Goal: Information Seeking & Learning: Learn about a topic

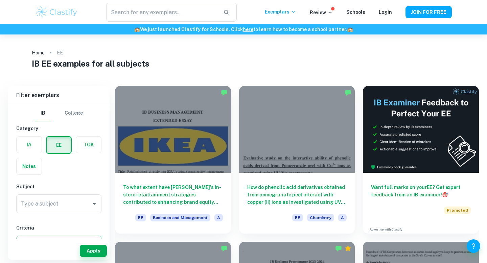
click at [38, 134] on div "IA" at bounding box center [27, 143] width 30 height 22
click at [36, 135] on div "IA" at bounding box center [27, 143] width 30 height 22
click at [31, 144] on label "button" at bounding box center [29, 145] width 25 height 16
click at [0, 0] on input "radio" at bounding box center [0, 0] width 0 height 0
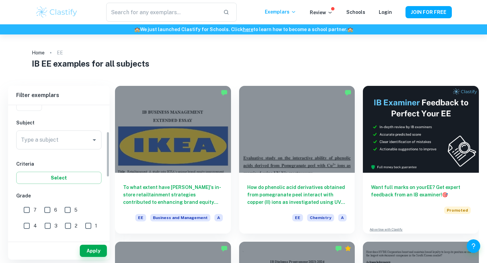
scroll to position [51, 0]
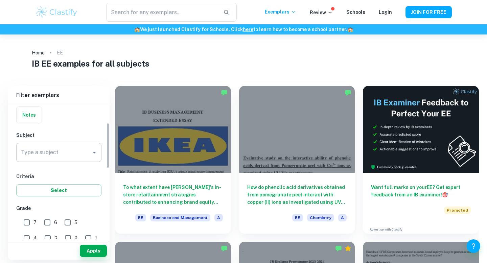
click at [45, 146] on div "Type a subject" at bounding box center [58, 152] width 85 height 19
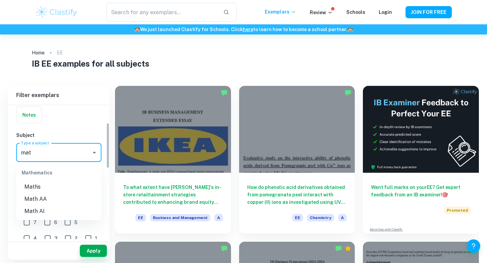
click at [43, 198] on li "Math AA" at bounding box center [58, 199] width 85 height 12
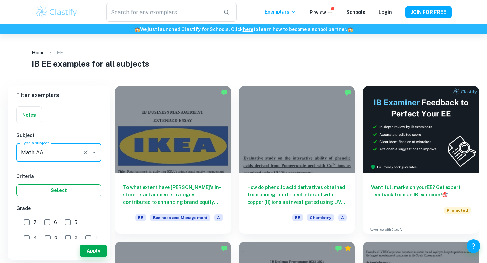
type input "Math AA"
click at [47, 192] on button "Select" at bounding box center [58, 190] width 85 height 12
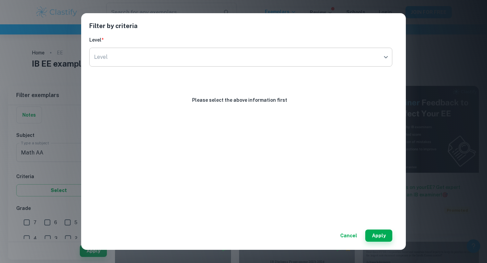
click at [250, 59] on body "We value your privacy We use cookies to enhance your browsing experience, serve…" at bounding box center [243, 166] width 487 height 263
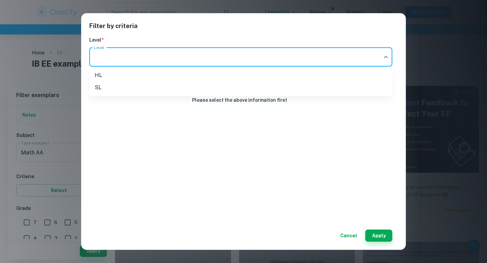
click at [141, 85] on li "SL" at bounding box center [240, 88] width 303 height 12
type input "SL"
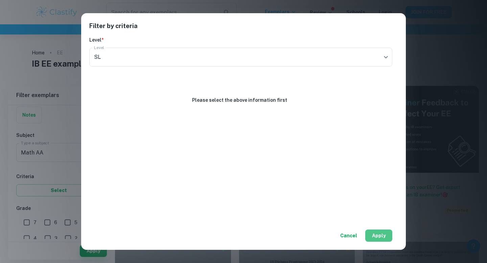
click at [381, 230] on button "Apply" at bounding box center [378, 236] width 27 height 12
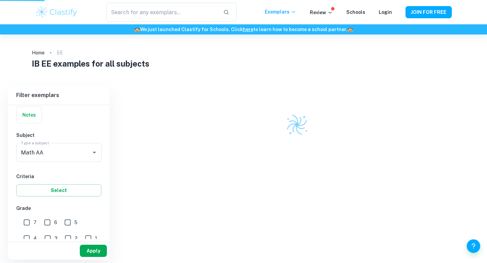
click at [97, 254] on button "Apply" at bounding box center [93, 251] width 27 height 12
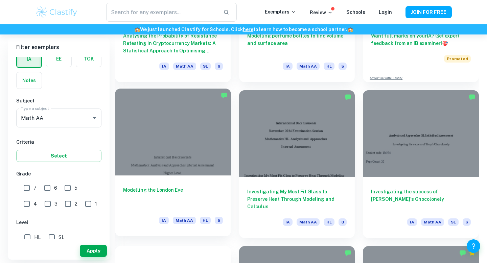
scroll to position [319, 0]
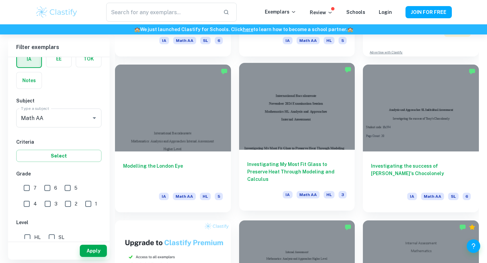
click at [300, 146] on div at bounding box center [297, 106] width 116 height 87
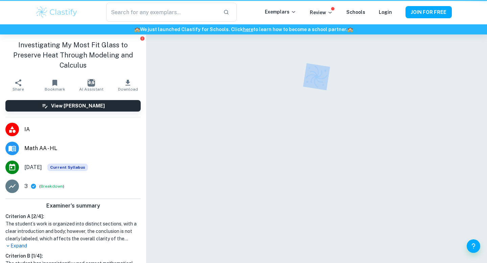
click at [300, 146] on div at bounding box center [316, 158] width 292 height 247
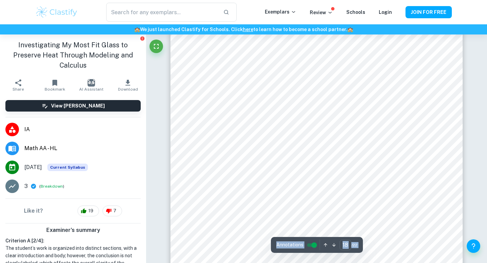
type input "19"
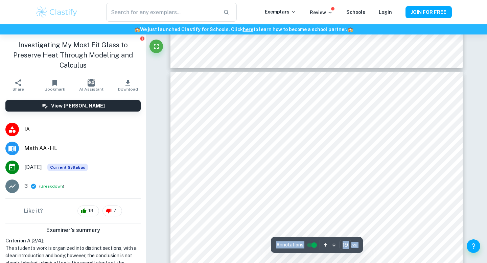
scroll to position [7745, 0]
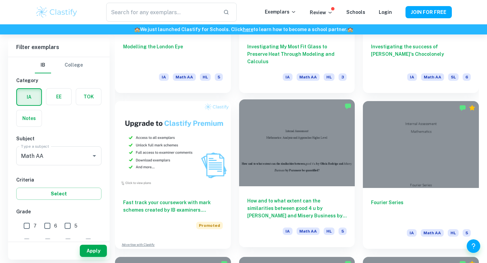
scroll to position [492, 0]
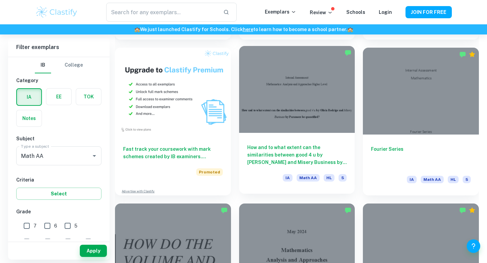
click at [282, 120] on div at bounding box center [297, 89] width 116 height 87
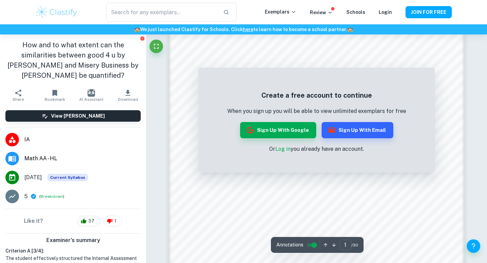
scroll to position [139, 0]
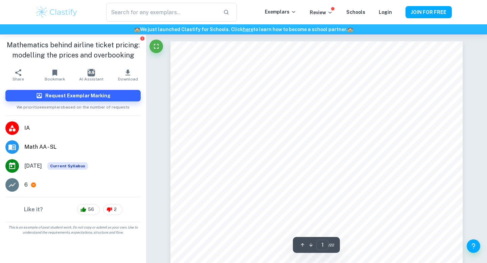
scroll to position [6, 0]
